Goal: Task Accomplishment & Management: Manage account settings

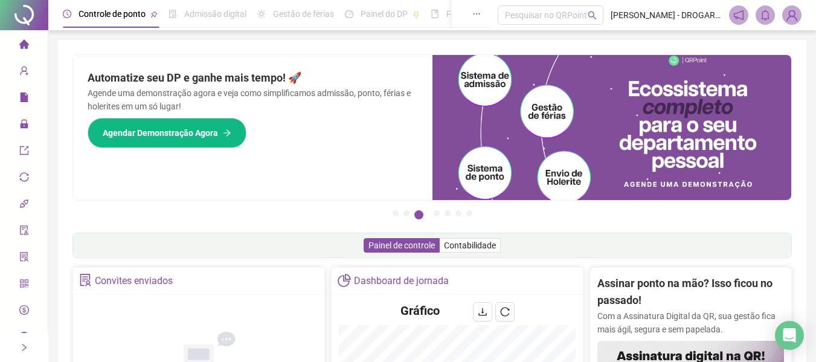
click at [529, 138] on img at bounding box center [611, 127] width 359 height 145
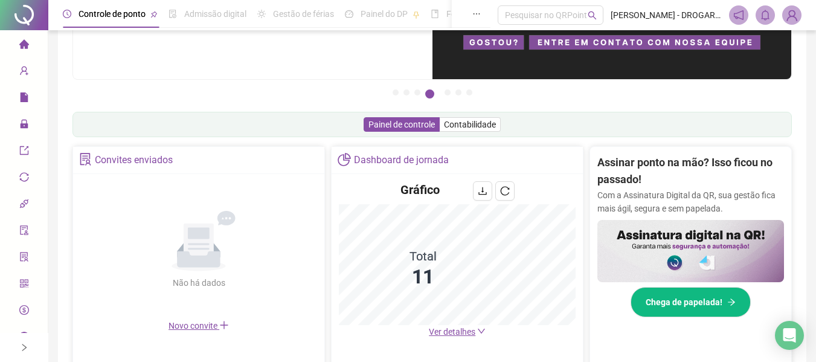
click at [459, 330] on span "Ver detalhes" at bounding box center [452, 332] width 47 height 10
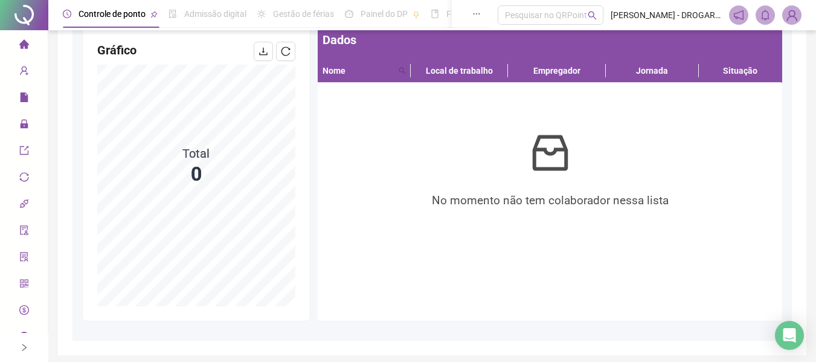
scroll to position [166, 0]
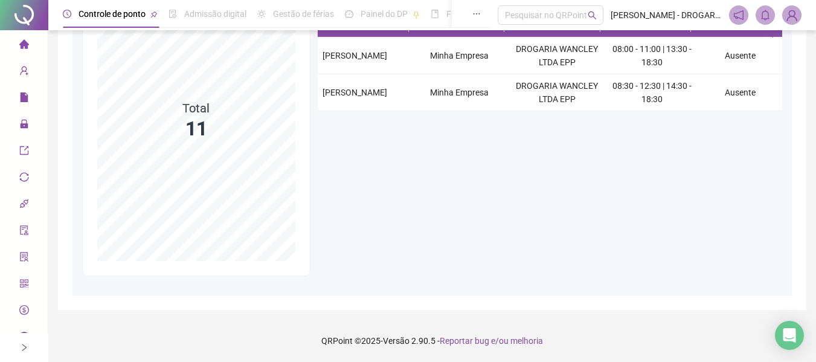
click at [411, 175] on div "Dados Nome Local de trabalho Empregador Jornada Situação [PERSON_NAME] Minha Em…" at bounding box center [550, 128] width 472 height 295
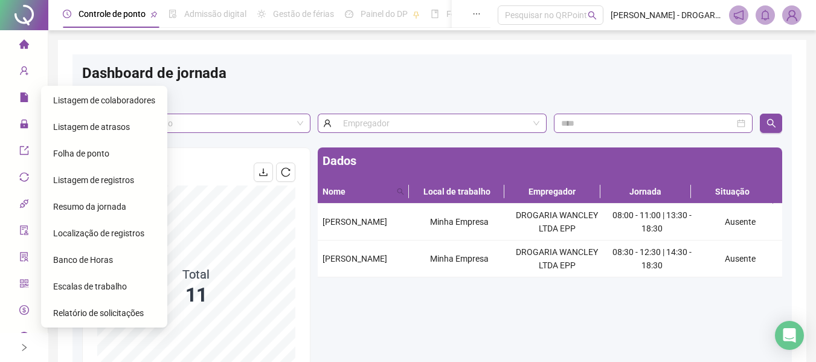
click at [107, 185] on div "Listagem de registros" at bounding box center [104, 180] width 102 height 24
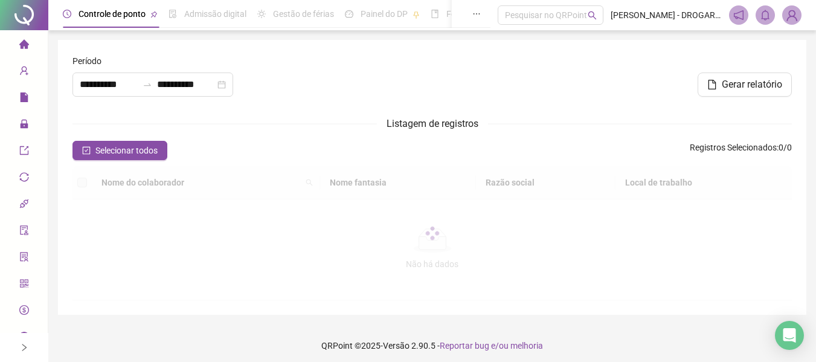
type input "**********"
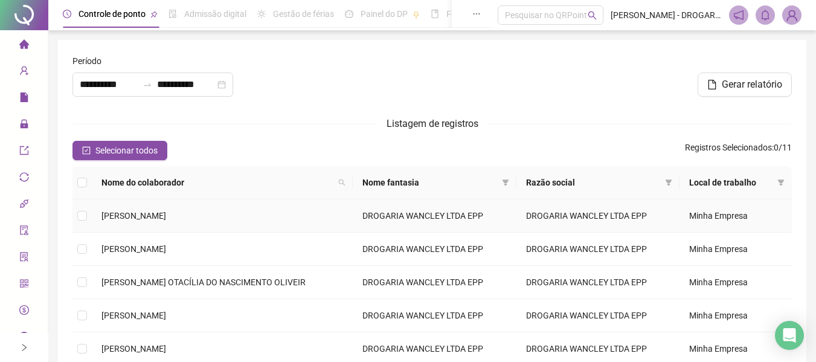
click at [87, 213] on td at bounding box center [81, 215] width 19 height 33
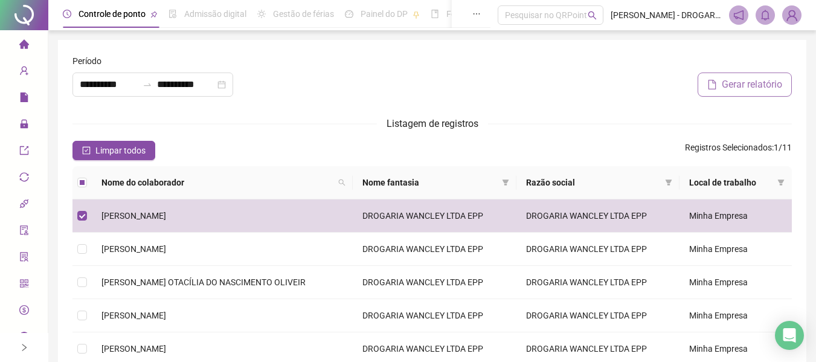
click at [753, 82] on span "Gerar relatório" at bounding box center [752, 84] width 60 height 14
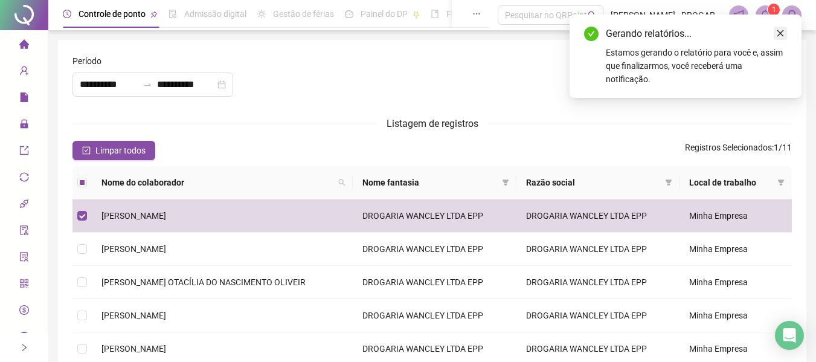
click at [786, 33] on link "Close" at bounding box center [780, 33] width 13 height 13
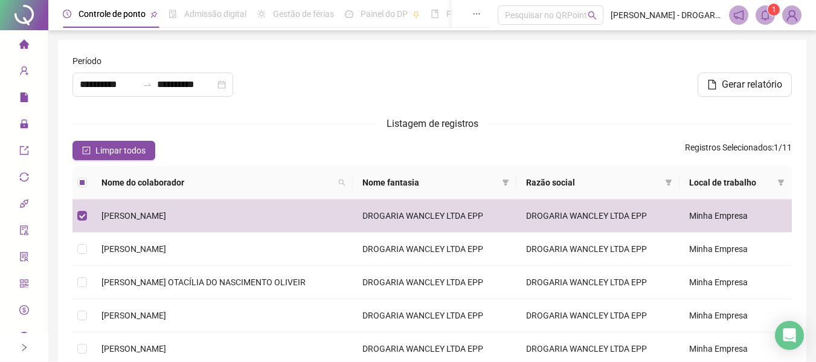
click at [14, 19] on div at bounding box center [24, 15] width 48 height 30
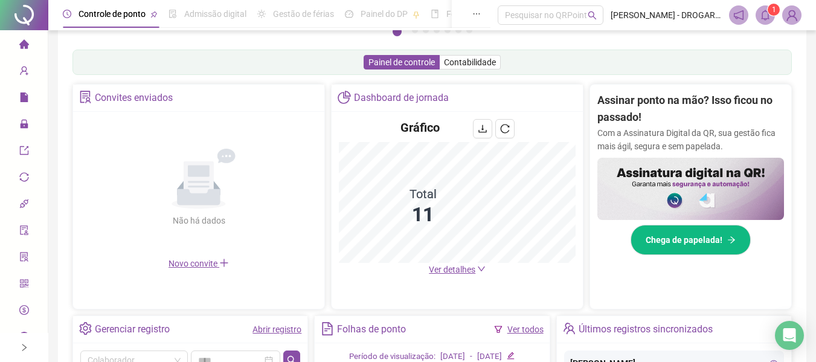
scroll to position [123, 0]
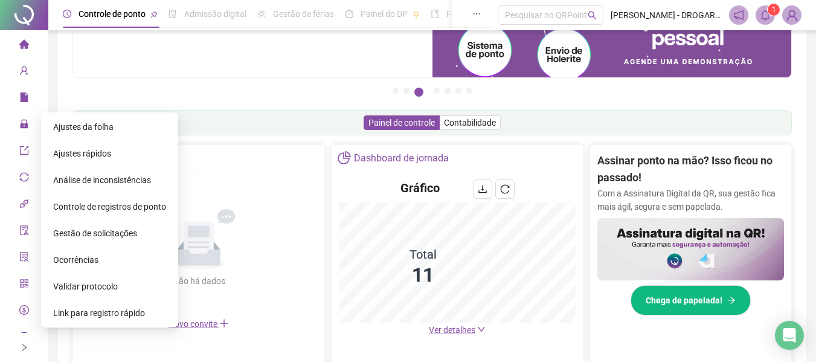
click at [121, 229] on span "Gestão de solicitações" at bounding box center [95, 233] width 84 height 10
click at [121, 211] on span "Controle de registros de ponto" at bounding box center [109, 207] width 113 height 10
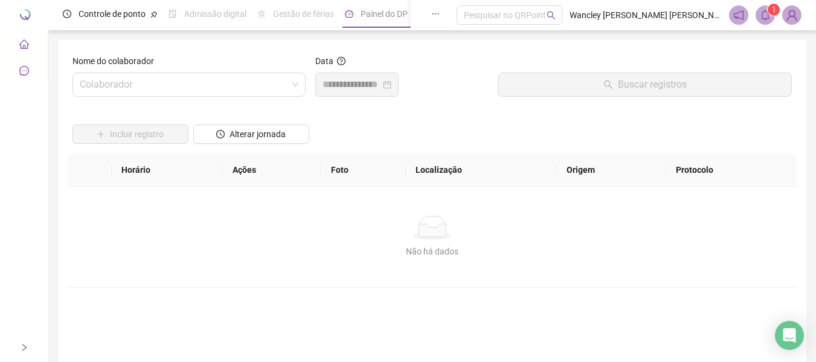
click at [771, 14] on sup "1" at bounding box center [774, 10] width 12 height 12
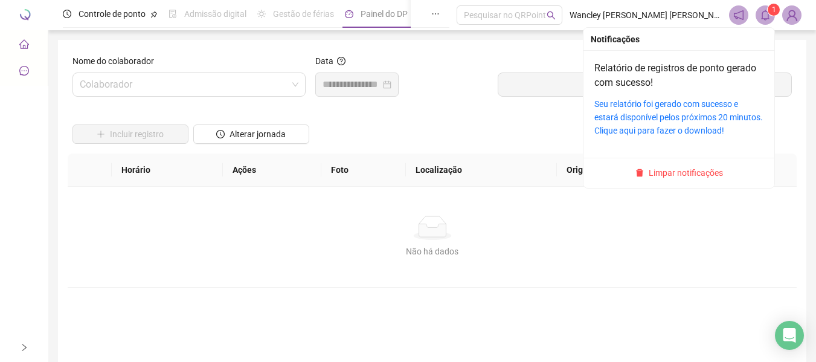
click at [767, 12] on icon "bell" at bounding box center [765, 15] width 8 height 11
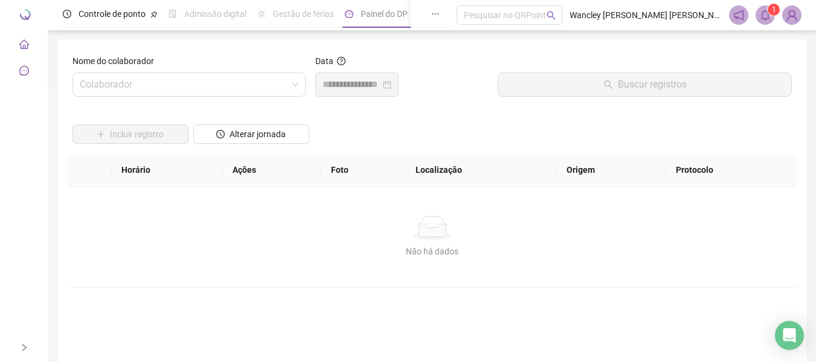
click at [327, 130] on div "Incluir registro Alterar jornada" at bounding box center [432, 129] width 724 height 47
click at [25, 40] on icon "home" at bounding box center [24, 44] width 10 height 10
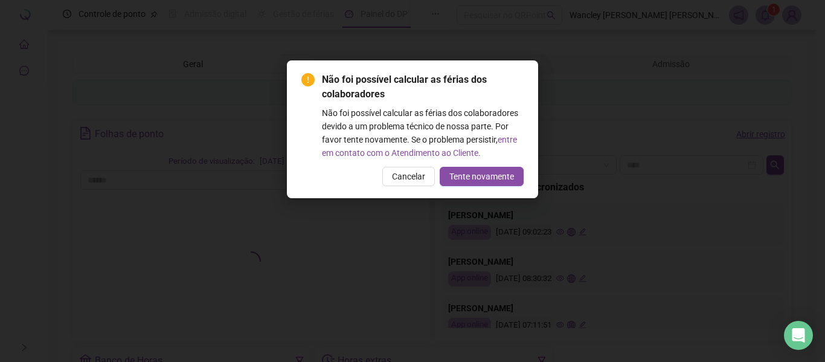
drag, startPoint x: 417, startPoint y: 178, endPoint x: 405, endPoint y: 167, distance: 16.2
click at [417, 178] on span "Cancelar" at bounding box center [408, 176] width 33 height 13
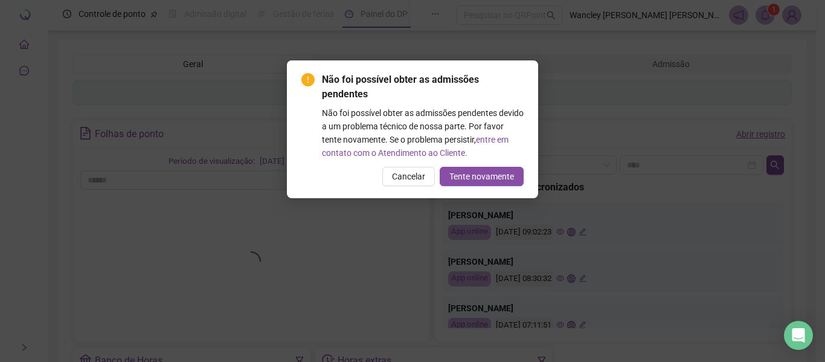
click at [117, 12] on div "Não foi possível obter as admissões pendentes Não foi possível obter as admissõ…" at bounding box center [412, 181] width 825 height 362
click at [500, 174] on span "Tente novamente" at bounding box center [481, 176] width 65 height 13
click at [425, 156] on div "Não foi possível obter as admissões pendentes Não foi possível obter as admissõ…" at bounding box center [412, 181] width 825 height 362
click at [419, 164] on div "Não foi possível obter as admissões pendentes Não foi possível obter as admissõ…" at bounding box center [412, 181] width 825 height 362
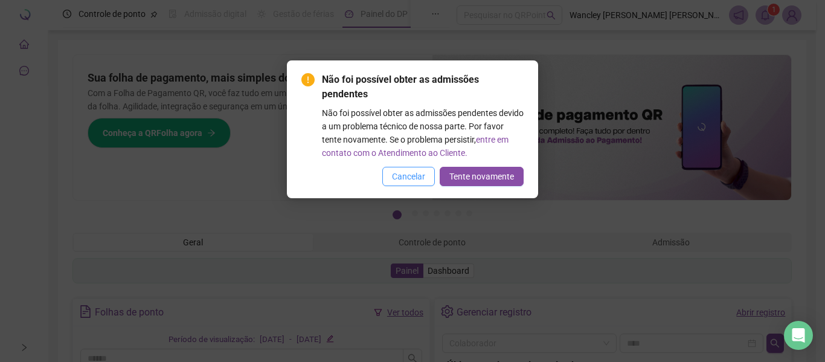
click at [407, 171] on span "Cancelar" at bounding box center [408, 176] width 33 height 13
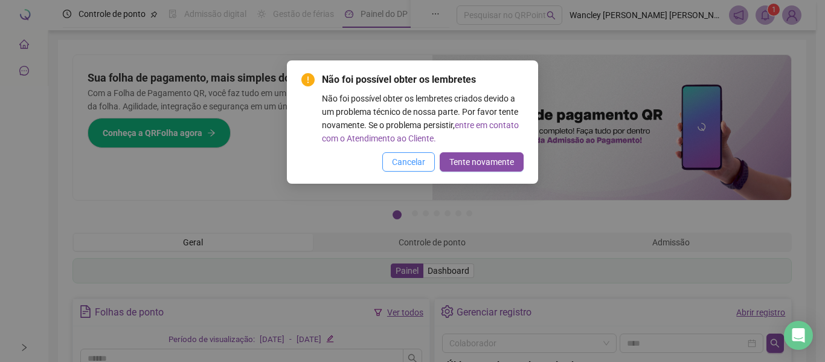
click at [409, 159] on span "Cancelar" at bounding box center [408, 161] width 33 height 13
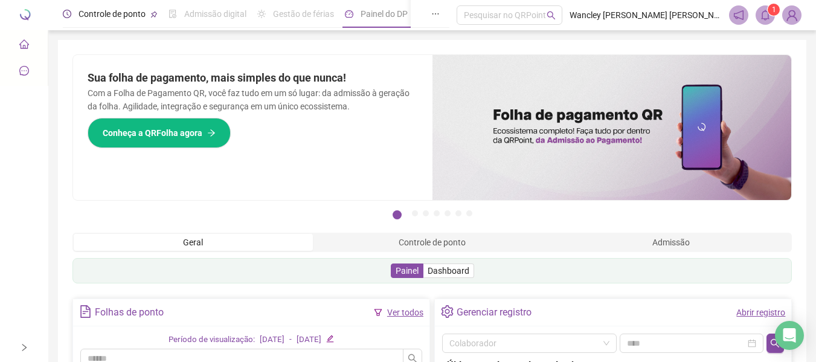
click at [107, 10] on span "Controle de ponto" at bounding box center [112, 14] width 67 height 10
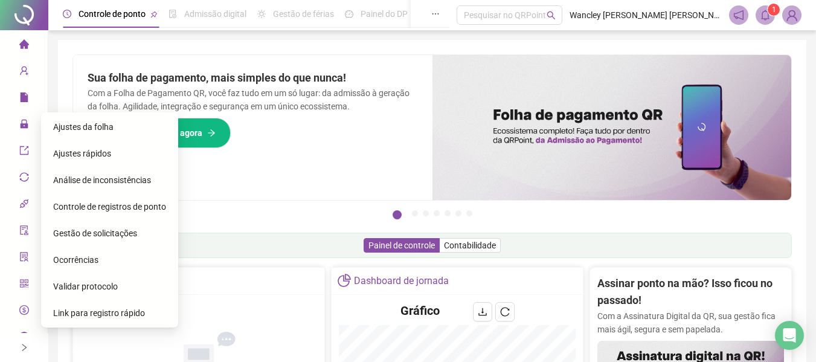
click at [77, 237] on span "Gestão de solicitações" at bounding box center [95, 233] width 84 height 10
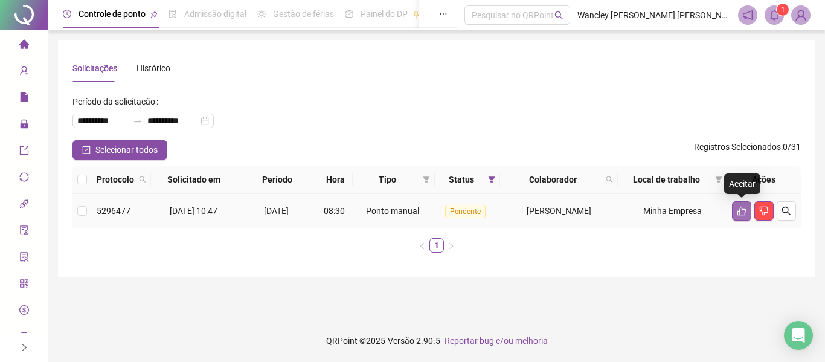
click at [742, 213] on icon "like" at bounding box center [742, 211] width 10 height 10
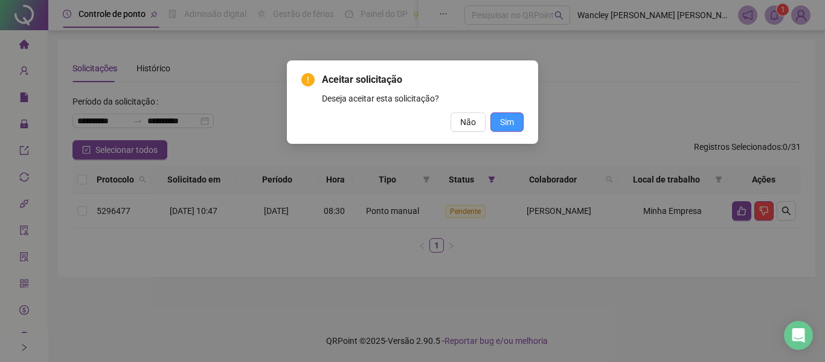
click at [498, 114] on button "Sim" at bounding box center [506, 121] width 33 height 19
click at [506, 118] on span "Sim" at bounding box center [507, 121] width 14 height 13
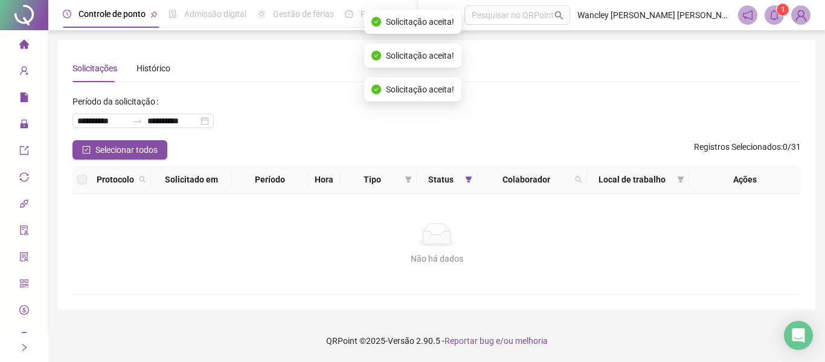
click at [518, 127] on div "**********" at bounding box center [436, 116] width 728 height 48
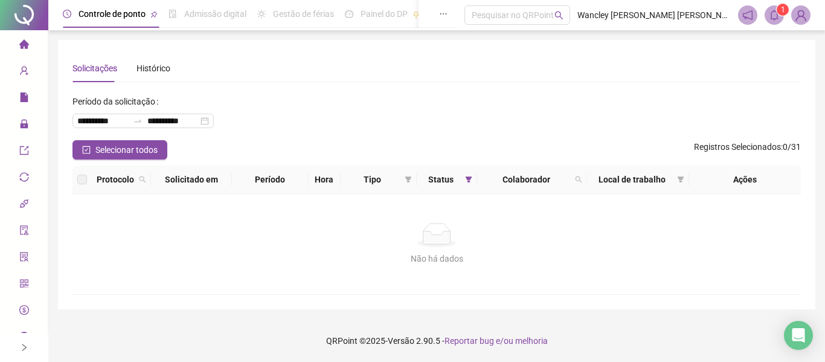
click at [21, 16] on div at bounding box center [24, 15] width 48 height 30
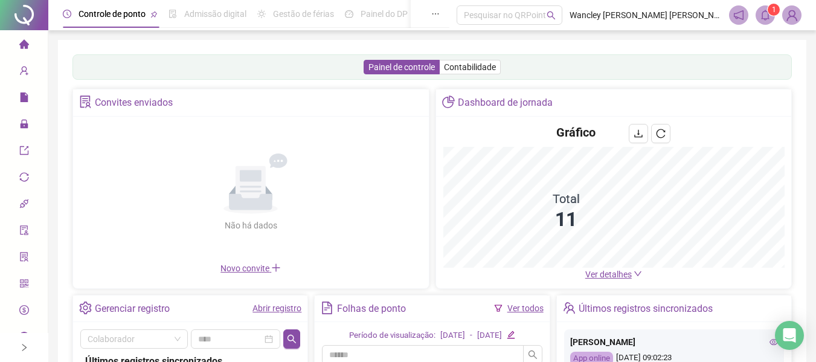
click at [612, 276] on span "Ver detalhes" at bounding box center [608, 274] width 47 height 10
